Goal: Task Accomplishment & Management: Use online tool/utility

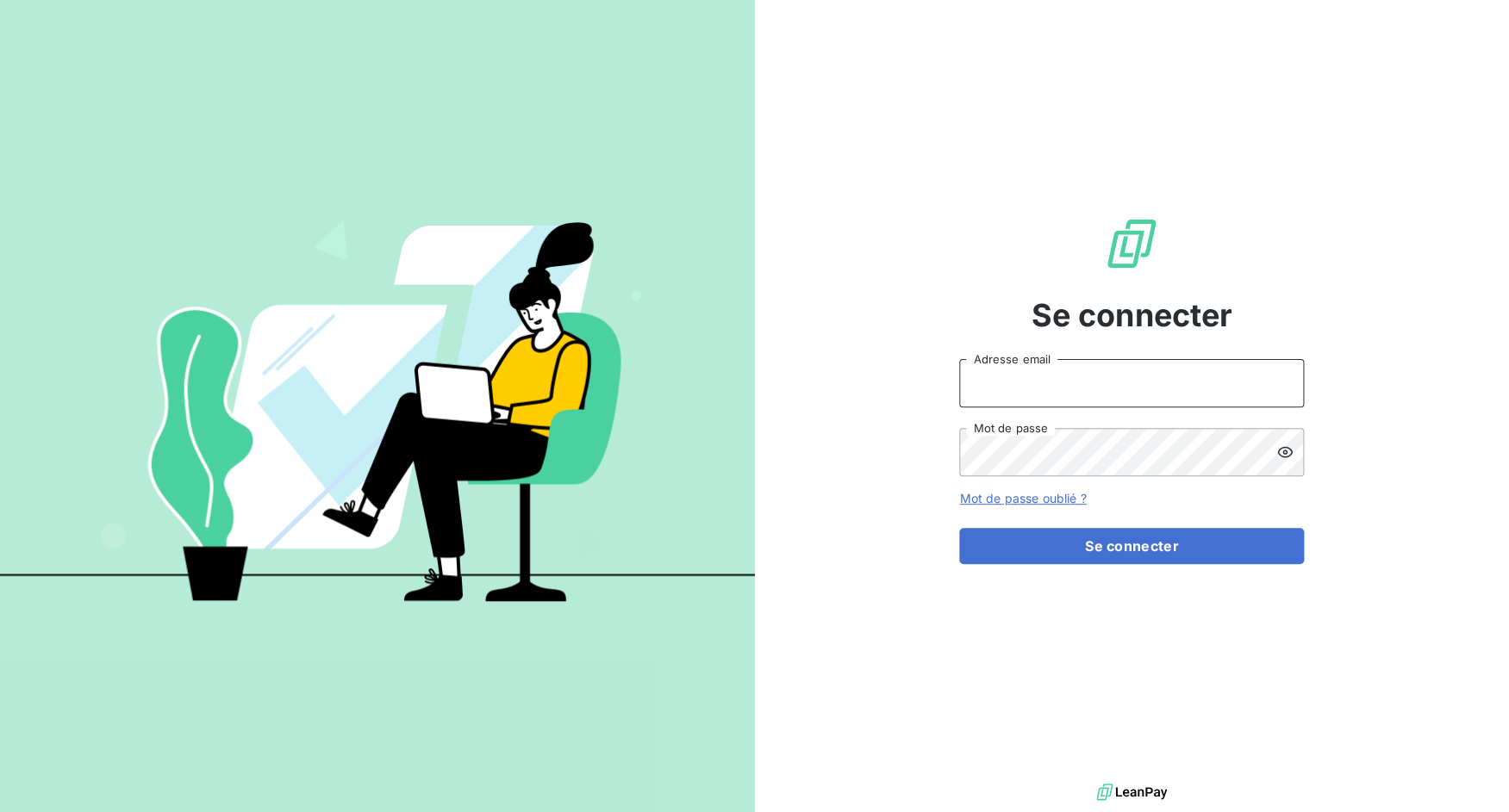
click at [1021, 381] on input "Adresse email" at bounding box center [1132, 383] width 345 height 48
click at [1030, 406] on input "Adresse email" at bounding box center [1132, 383] width 345 height 48
drag, startPoint x: 1024, startPoint y: 390, endPoint x: 1104, endPoint y: 385, distance: 80.2
click at [1104, 385] on input "admin@3dcelo" at bounding box center [1132, 383] width 345 height 48
paste input "altecc"
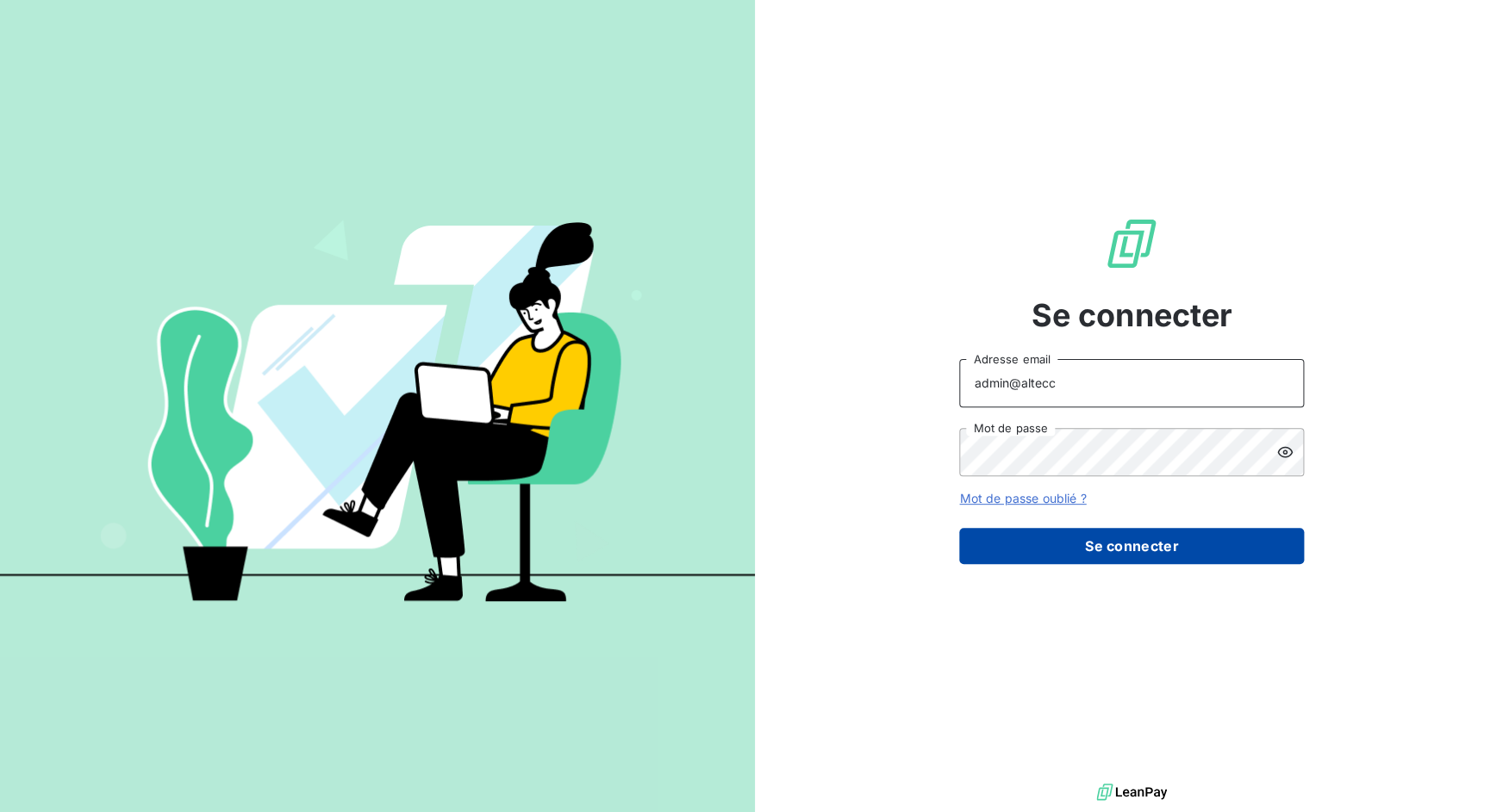
type input "admin@altecc"
click at [1126, 537] on button "Se connecter" at bounding box center [1132, 546] width 345 height 36
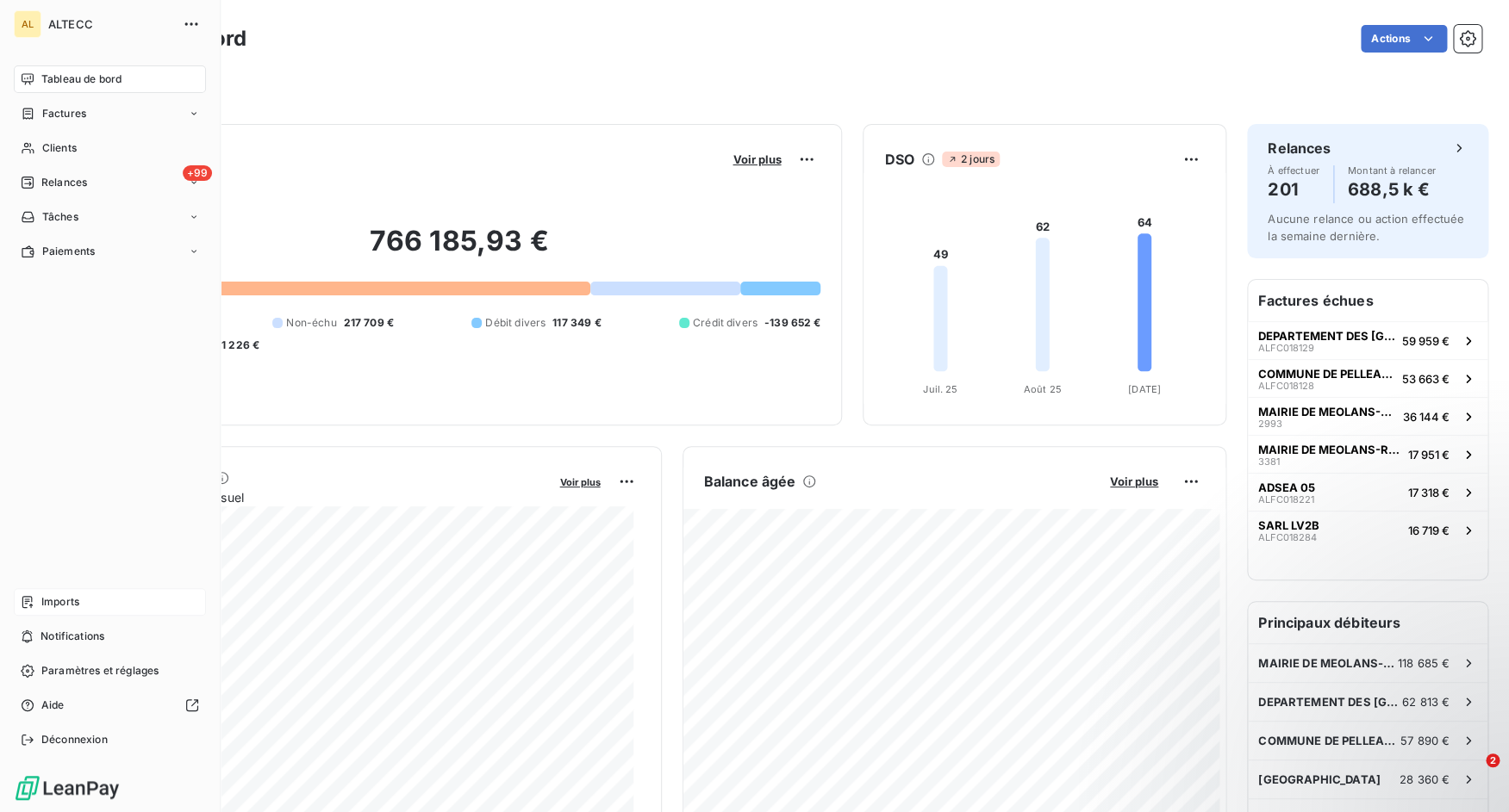
click at [31, 594] on div "Imports" at bounding box center [109, 602] width 192 height 28
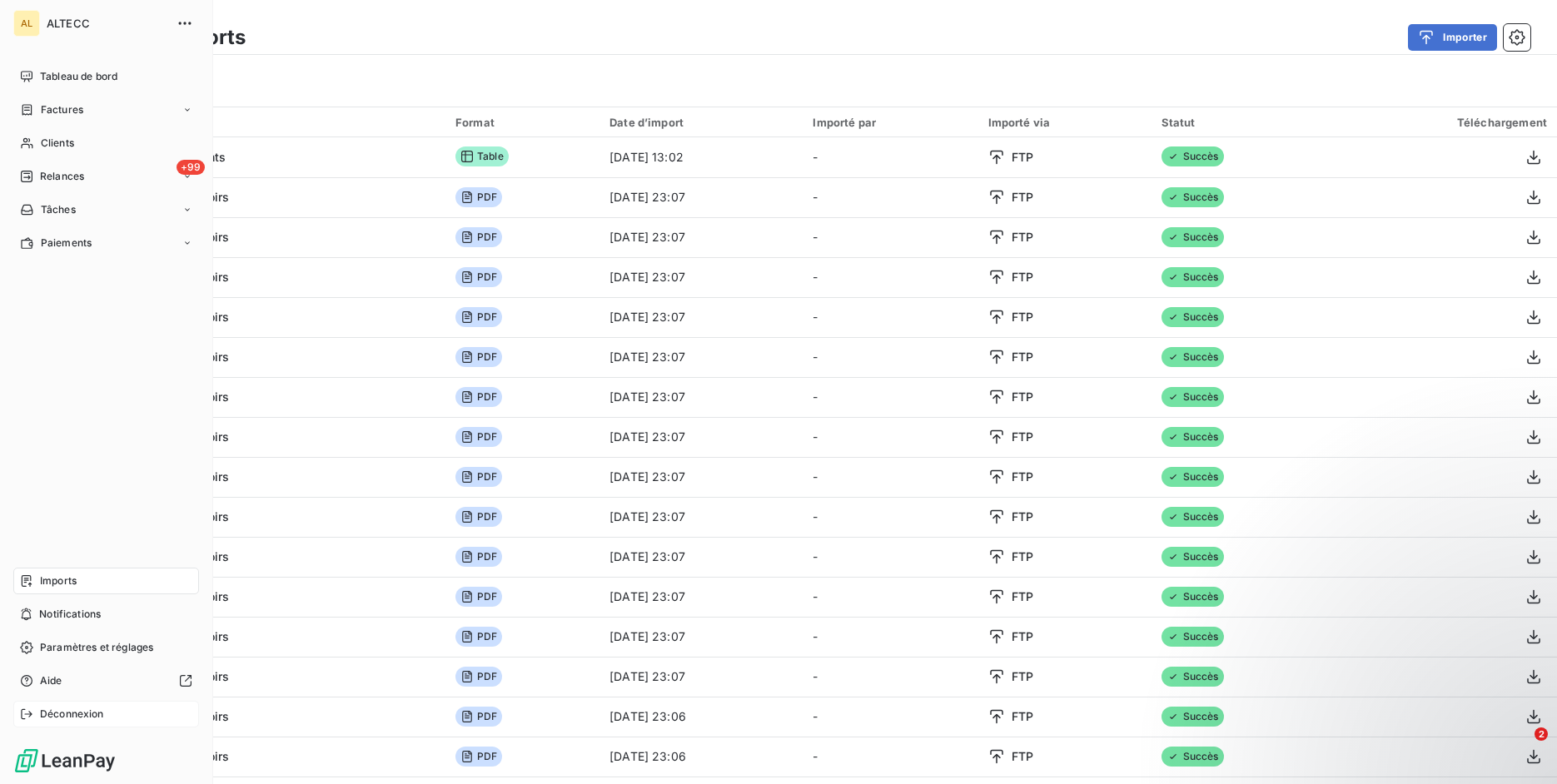
click at [30, 714] on icon at bounding box center [27, 714] width 13 height 13
